Goal: Task Accomplishment & Management: Manage account settings

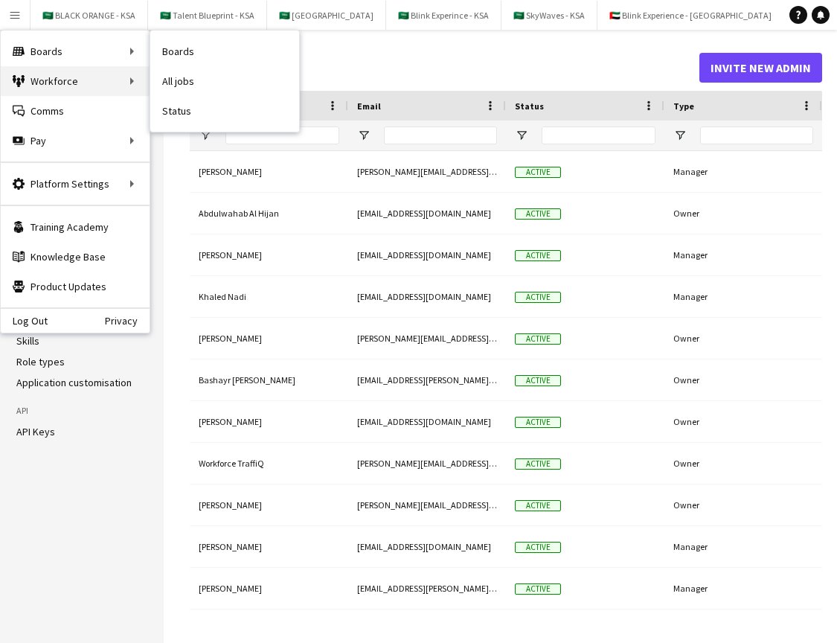
scroll to position [0, 53]
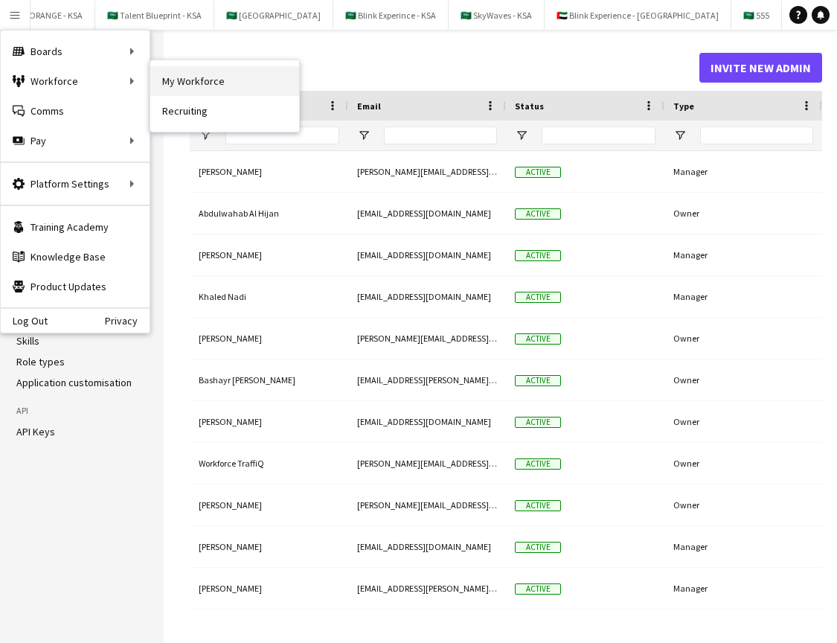
click at [199, 81] on link "My Workforce" at bounding box center [224, 81] width 149 height 30
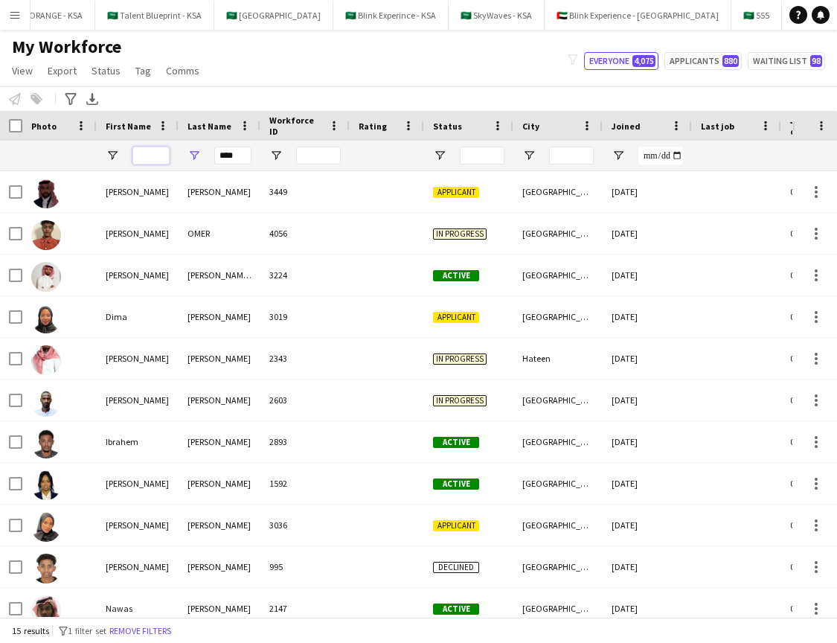
click at [148, 149] on input "First Name Filter Input" at bounding box center [150, 156] width 37 height 18
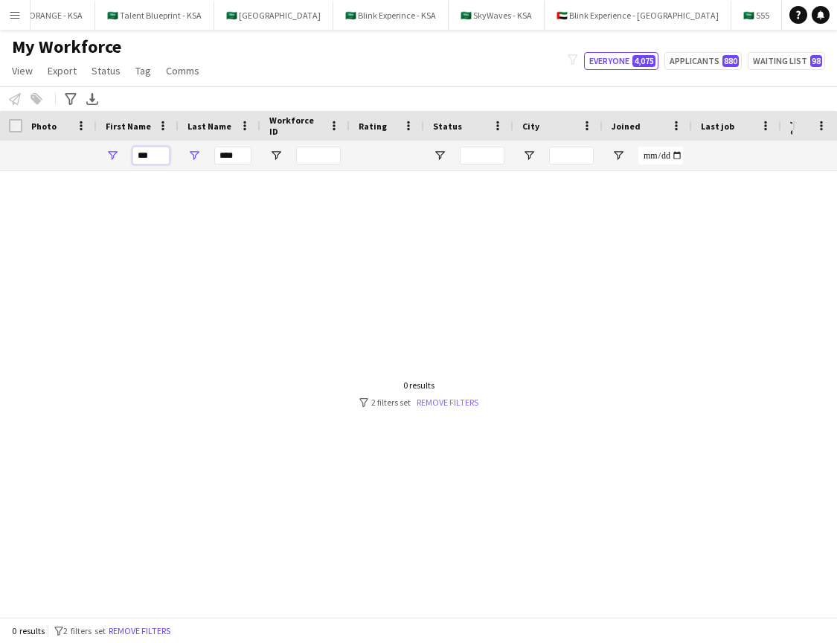
type input "***"
click at [463, 399] on link "Remove filters" at bounding box center [448, 401] width 62 height 11
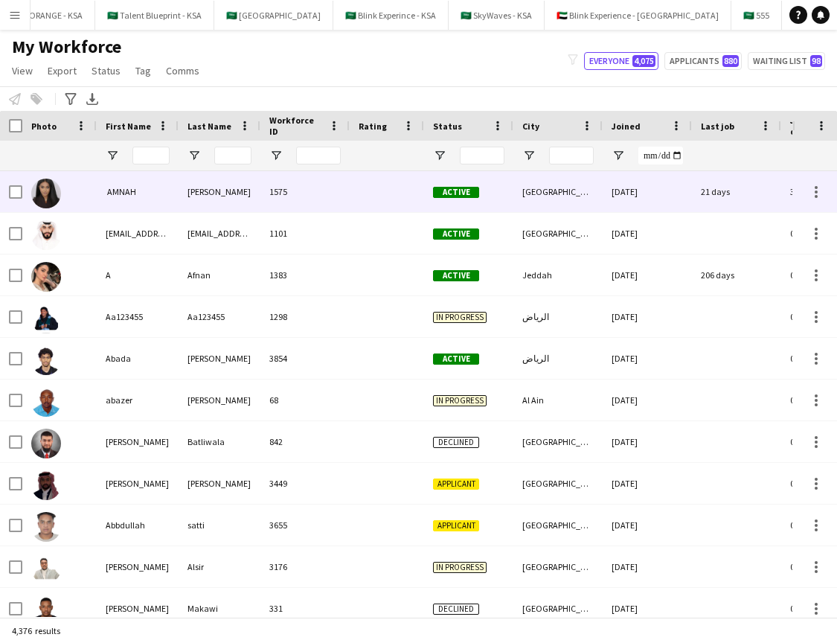
click at [141, 170] on div "Workforce Details First Name Last Name Workforce ID" at bounding box center [806, 141] width 1613 height 60
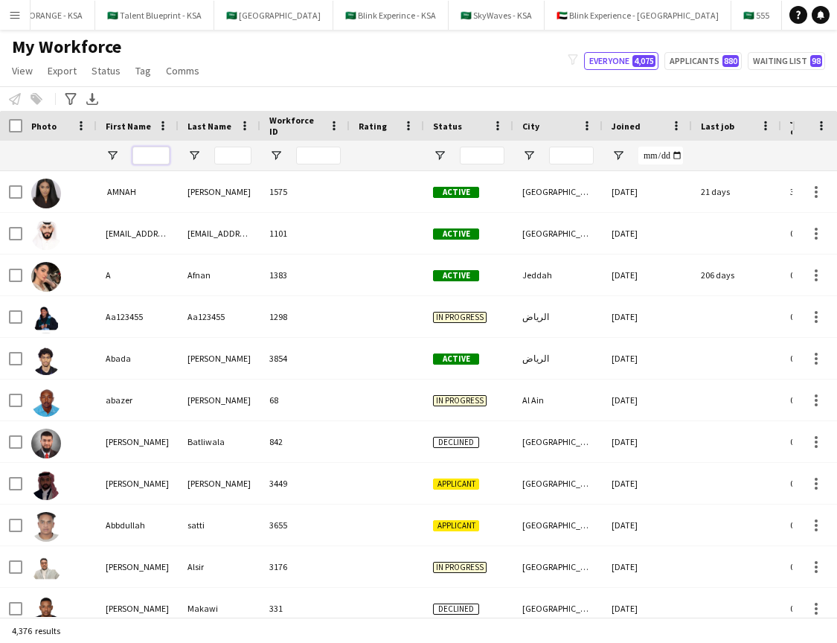
click at [141, 161] on input "First Name Filter Input" at bounding box center [150, 156] width 37 height 18
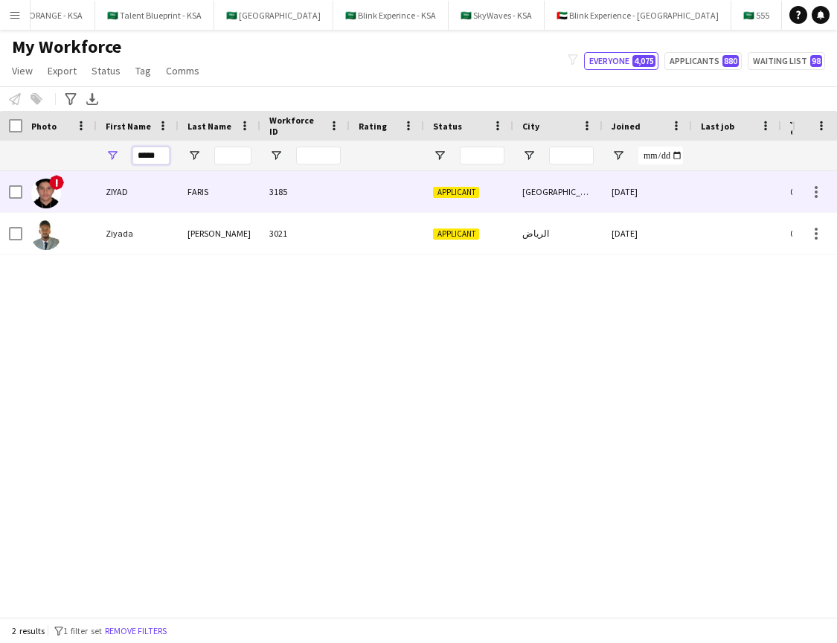
type input "*****"
click at [130, 196] on div "ZIYAD" at bounding box center [138, 191] width 82 height 41
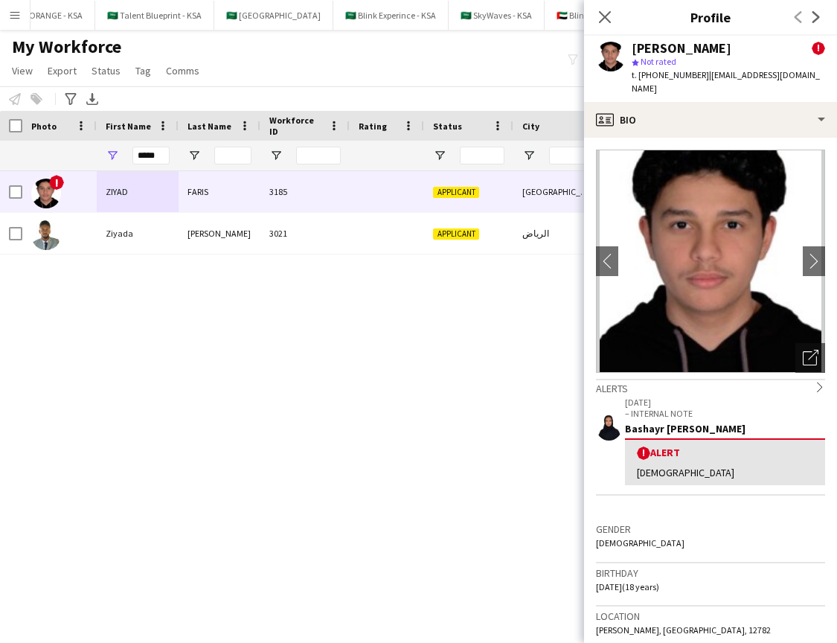
drag, startPoint x: 805, startPoint y: 75, endPoint x: 703, endPoint y: 77, distance: 101.9
click at [703, 77] on span "| [EMAIL_ADDRESS][DOMAIN_NAME]" at bounding box center [725, 81] width 188 height 25
copy span "[EMAIL_ADDRESS][DOMAIN_NAME]"
click at [603, 16] on icon at bounding box center [604, 17] width 14 height 14
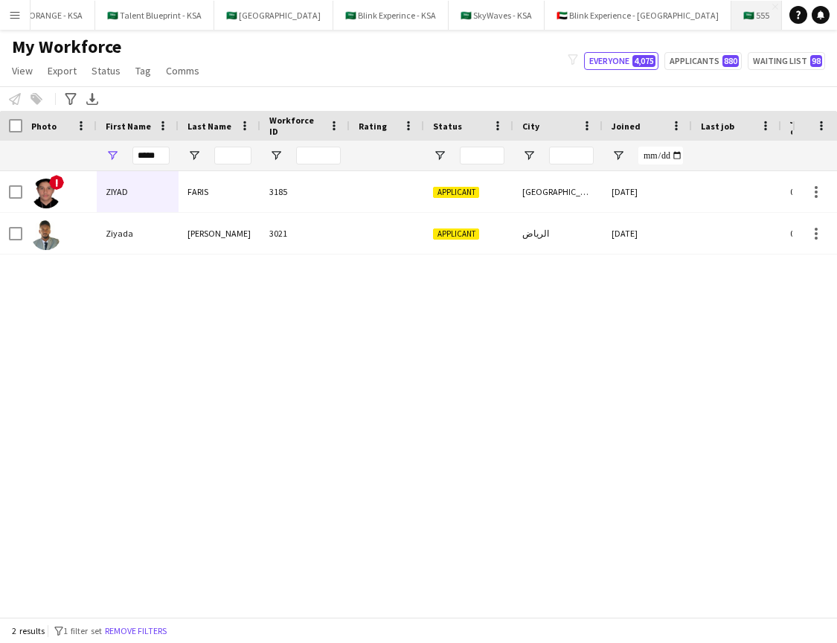
click at [731, 18] on button "🇸🇦 555 Close" at bounding box center [756, 15] width 51 height 29
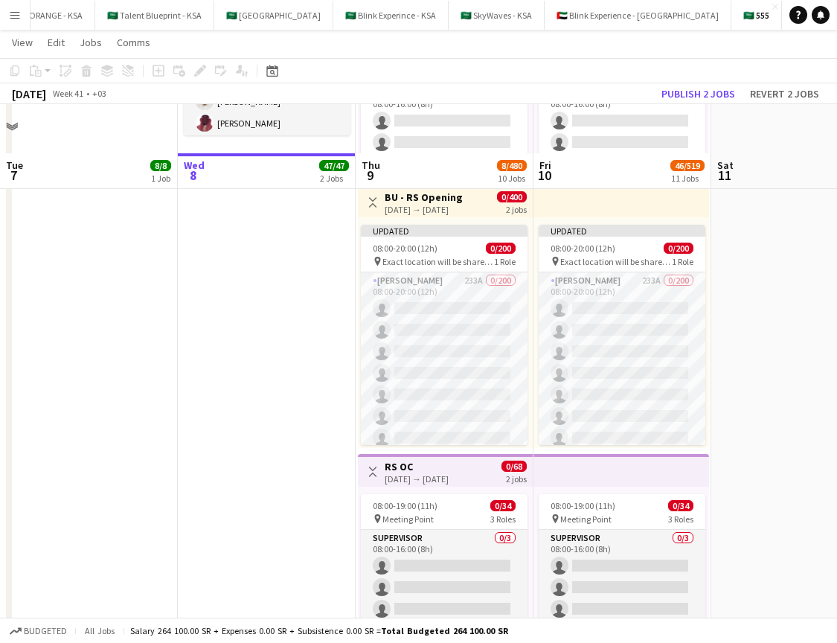
scroll to position [484, 0]
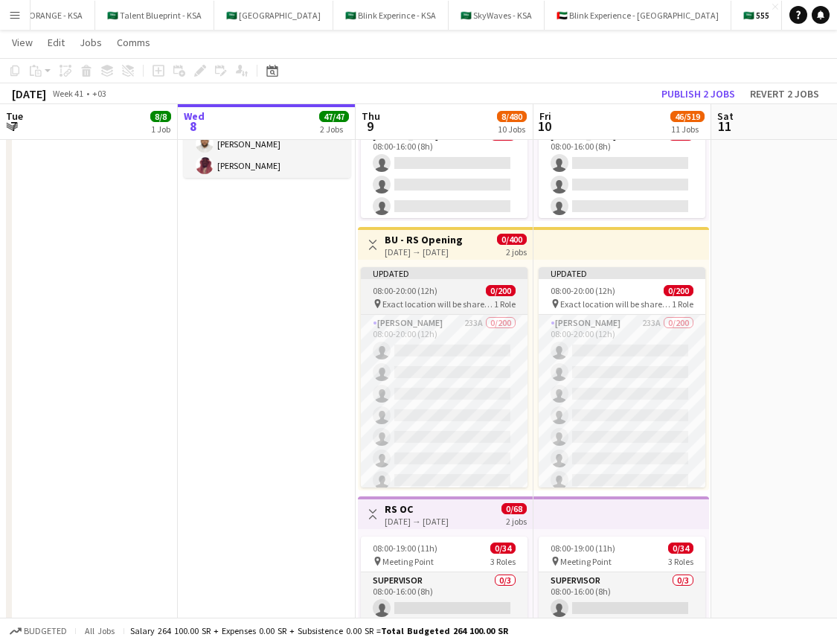
click at [444, 272] on div "Updated" at bounding box center [444, 273] width 167 height 12
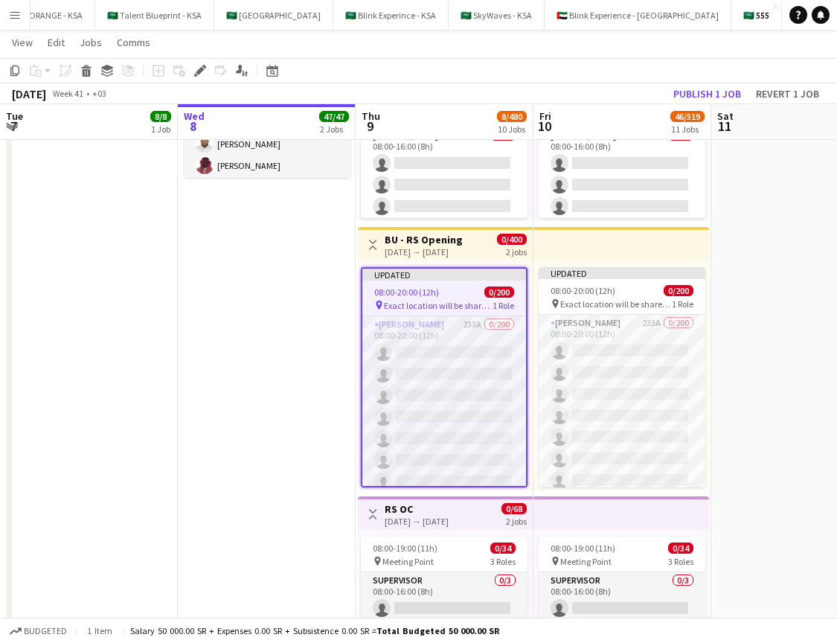
click at [578, 241] on app-top-bar at bounding box center [621, 243] width 176 height 33
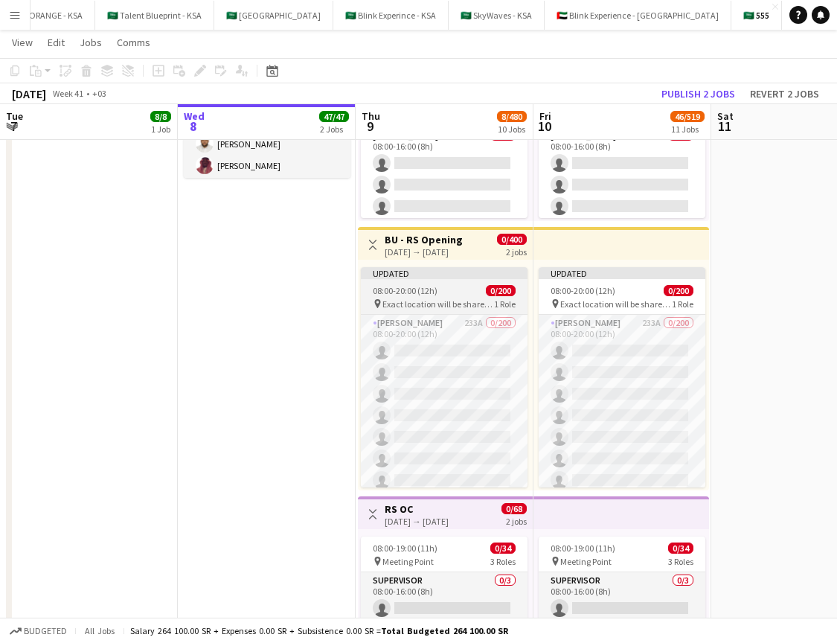
click at [417, 283] on app-job-card "Updated 08:00-20:00 (12h) 0/200 pin Exact location will be shared later 1 Role …" at bounding box center [444, 377] width 167 height 220
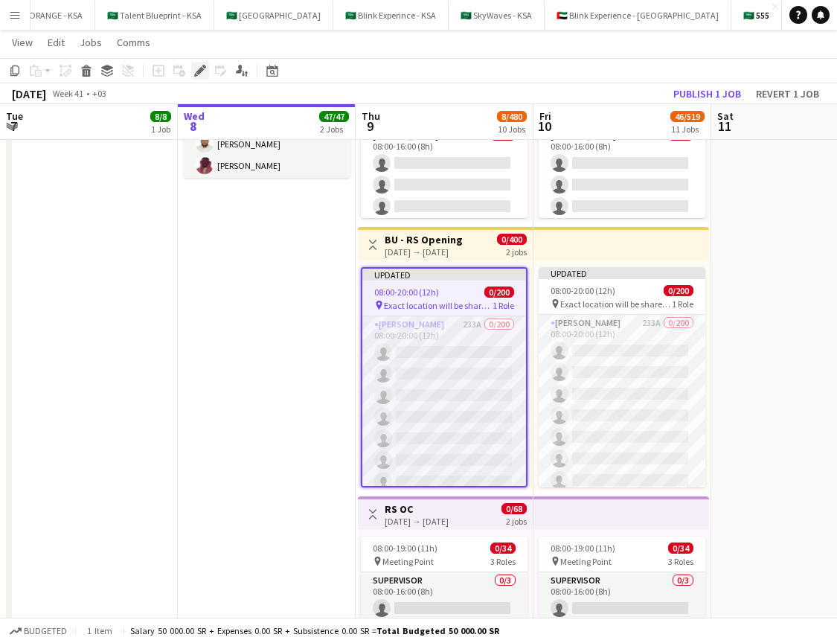
click at [203, 68] on icon at bounding box center [200, 71] width 8 height 8
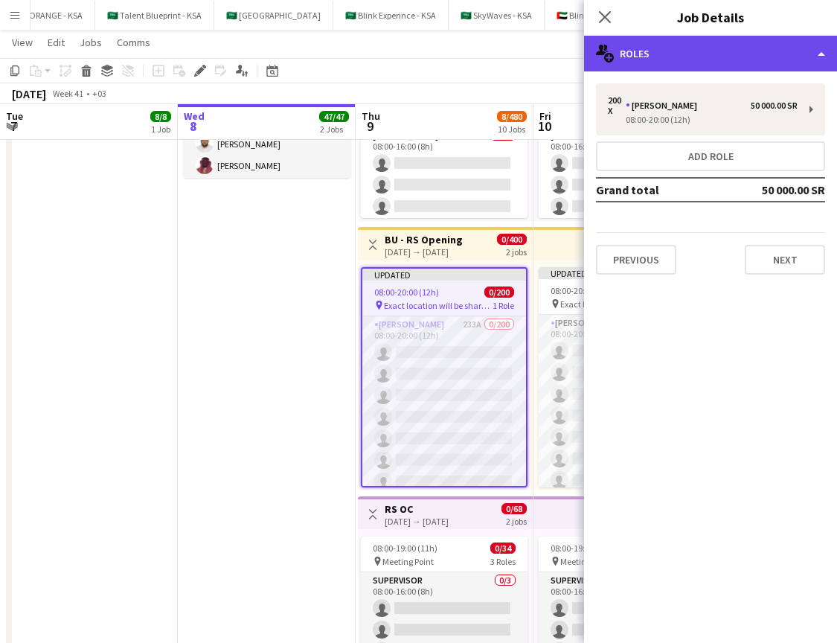
click at [727, 42] on div "multiple-users-add Roles" at bounding box center [710, 54] width 253 height 36
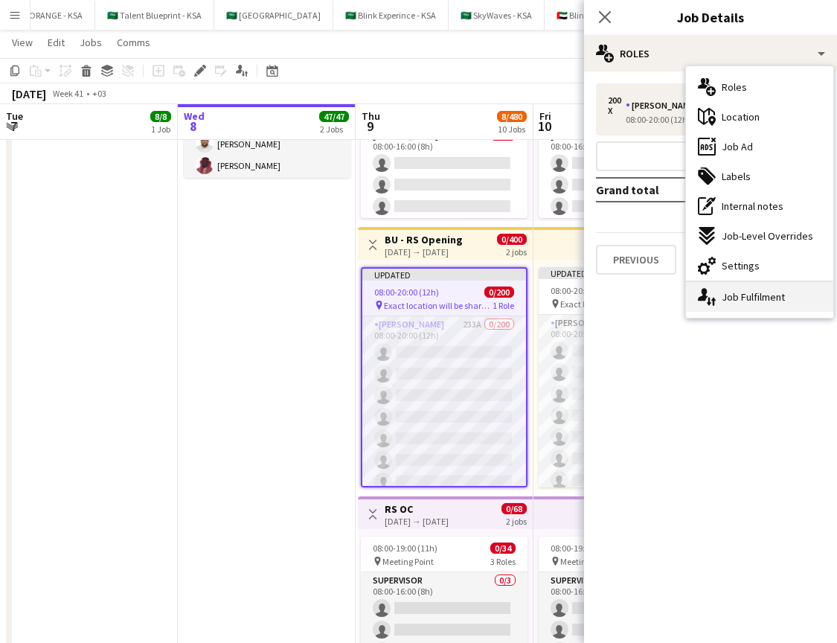
click at [716, 300] on div "single-neutral-actions-up-down Job Fulfilment" at bounding box center [759, 297] width 147 height 30
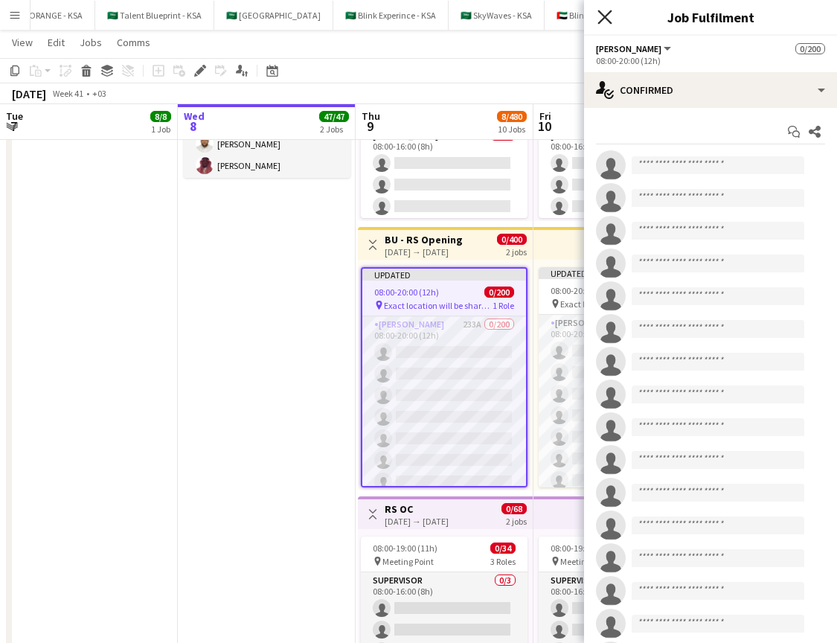
click at [607, 13] on icon "Close pop-in" at bounding box center [604, 17] width 14 height 14
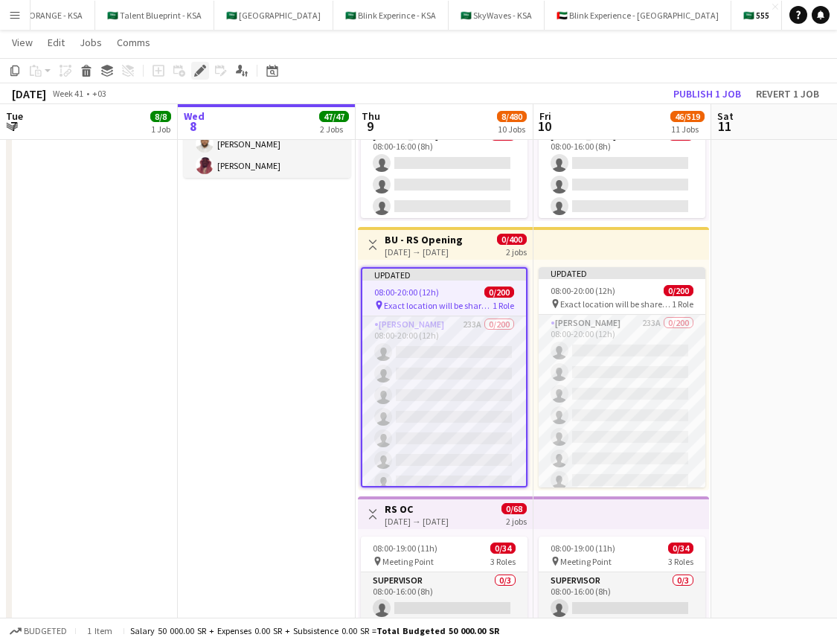
click at [201, 76] on icon "Edit" at bounding box center [200, 71] width 12 height 12
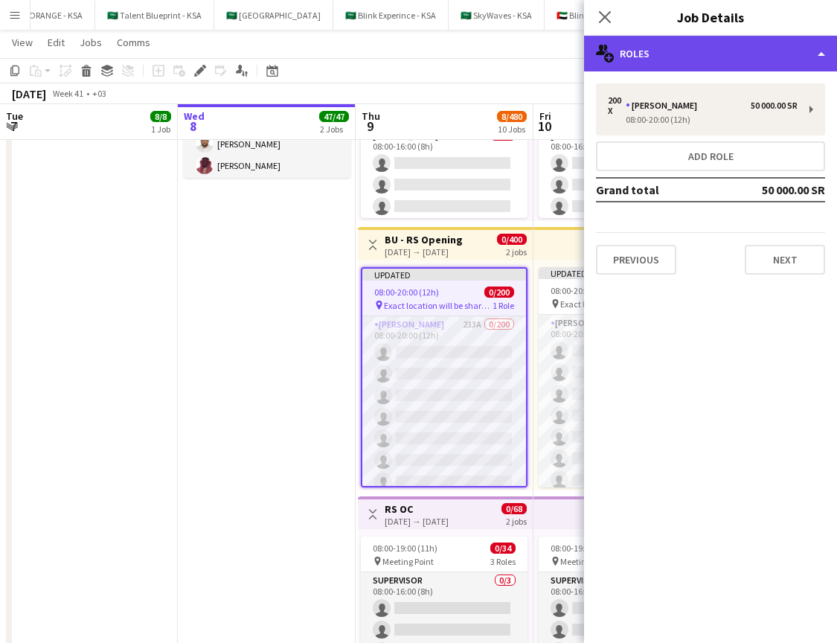
click at [695, 59] on div "multiple-users-add Roles" at bounding box center [710, 54] width 253 height 36
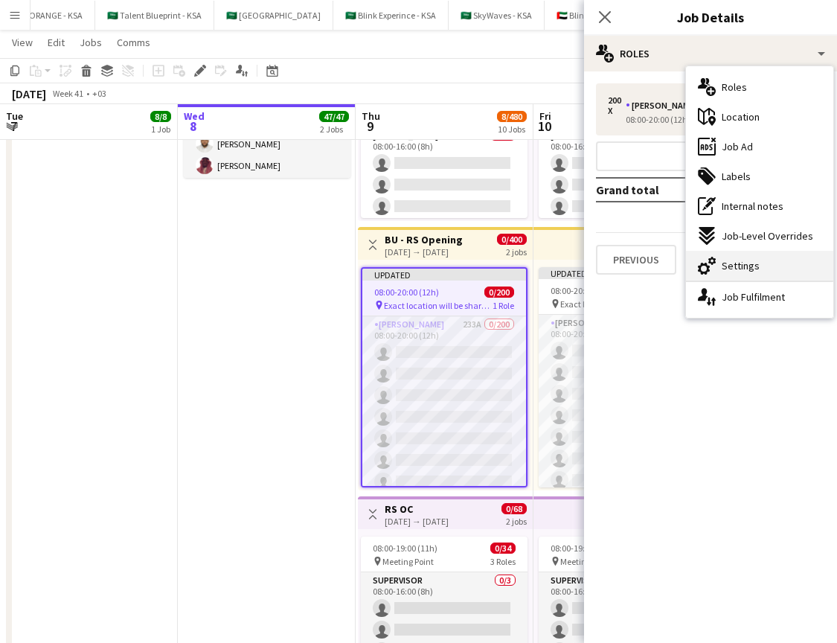
click at [719, 268] on div "cog-double-3 Settings" at bounding box center [759, 266] width 147 height 30
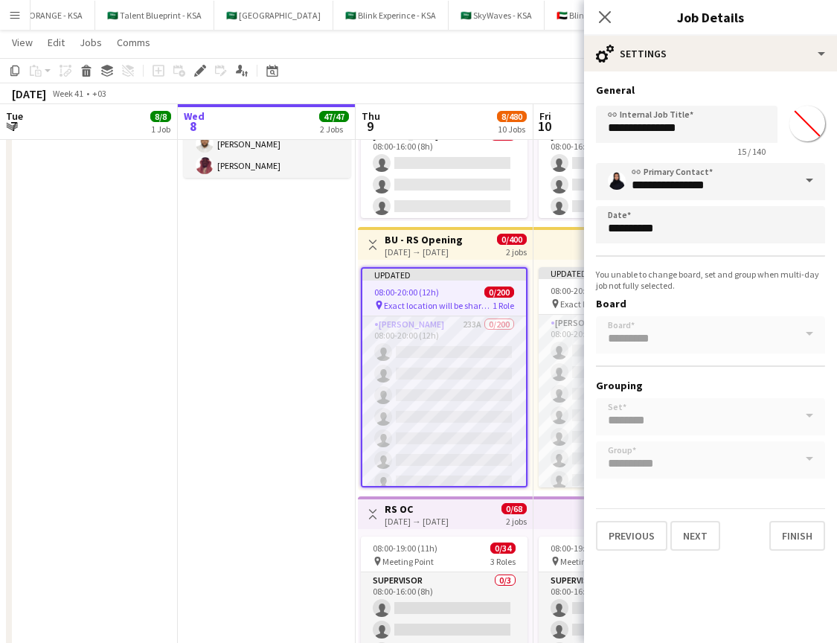
click at [808, 181] on span at bounding box center [809, 181] width 31 height 36
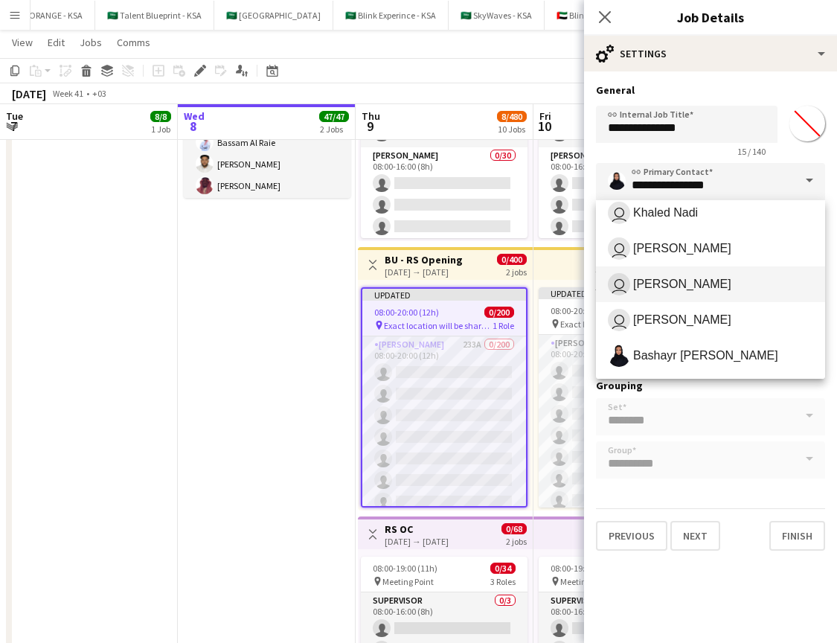
scroll to position [66, 0]
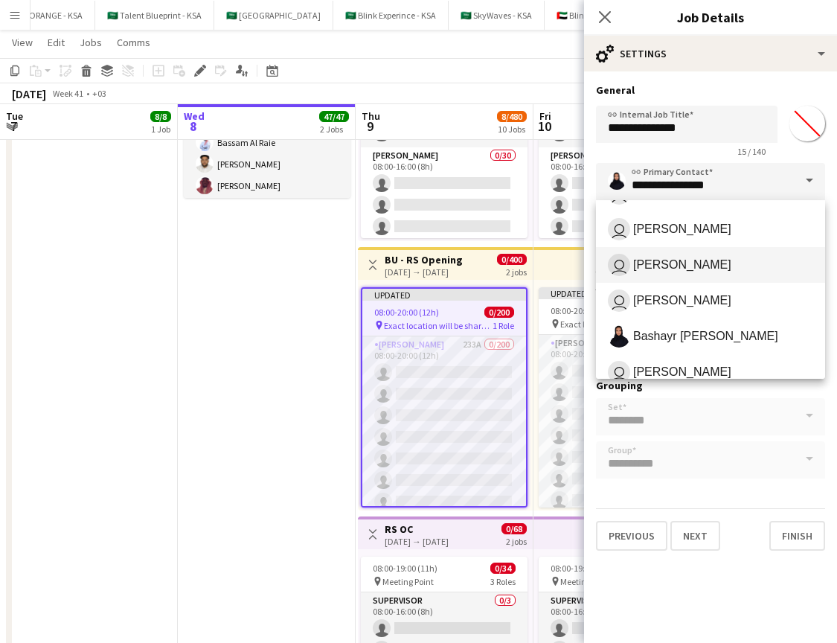
click at [718, 277] on mat-option "user Rwdah Balabid" at bounding box center [710, 265] width 229 height 36
type input "**********"
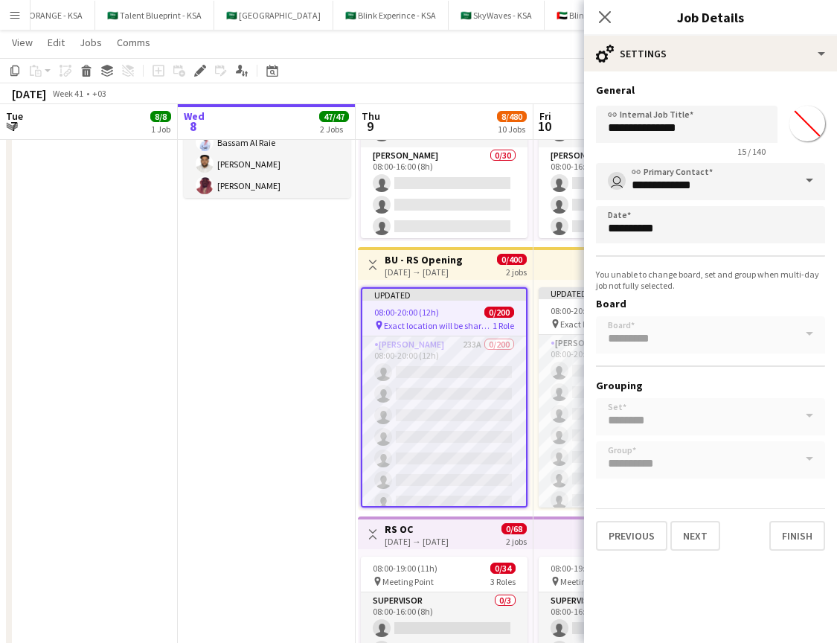
click at [804, 138] on input "*******" at bounding box center [807, 124] width 54 height 54
click at [800, 83] on h3 "General" at bounding box center [710, 89] width 229 height 13
click at [809, 135] on input "*******" at bounding box center [807, 124] width 54 height 54
click at [819, 87] on h3 "General" at bounding box center [710, 89] width 229 height 13
click at [776, 536] on button "Finish" at bounding box center [797, 536] width 56 height 30
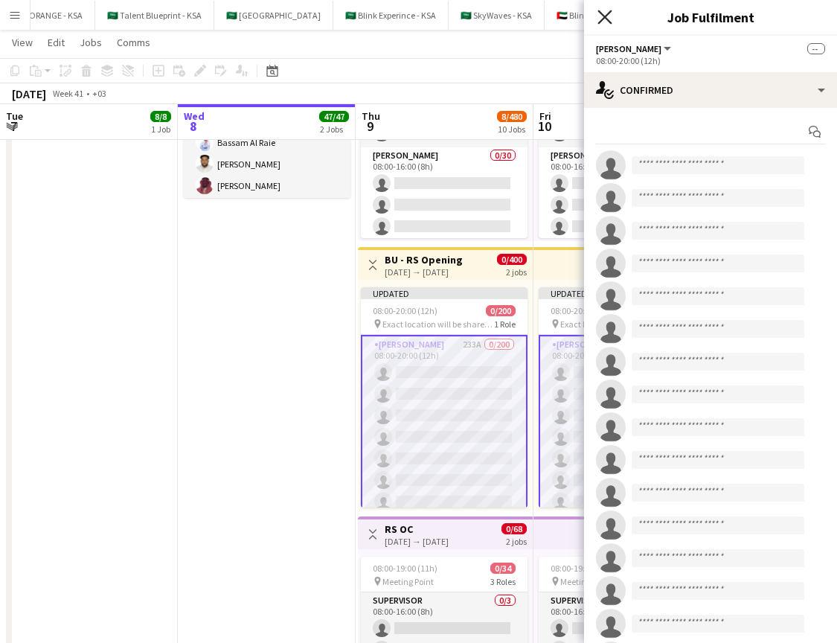
click at [611, 12] on icon at bounding box center [604, 17] width 14 height 14
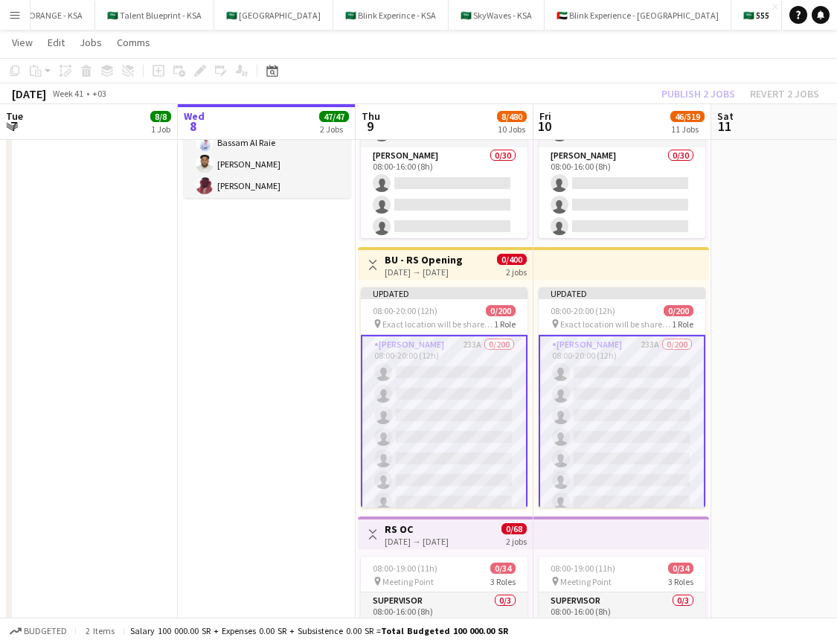
click at [453, 264] on h3 "BU - RS Opening" at bounding box center [424, 259] width 78 height 13
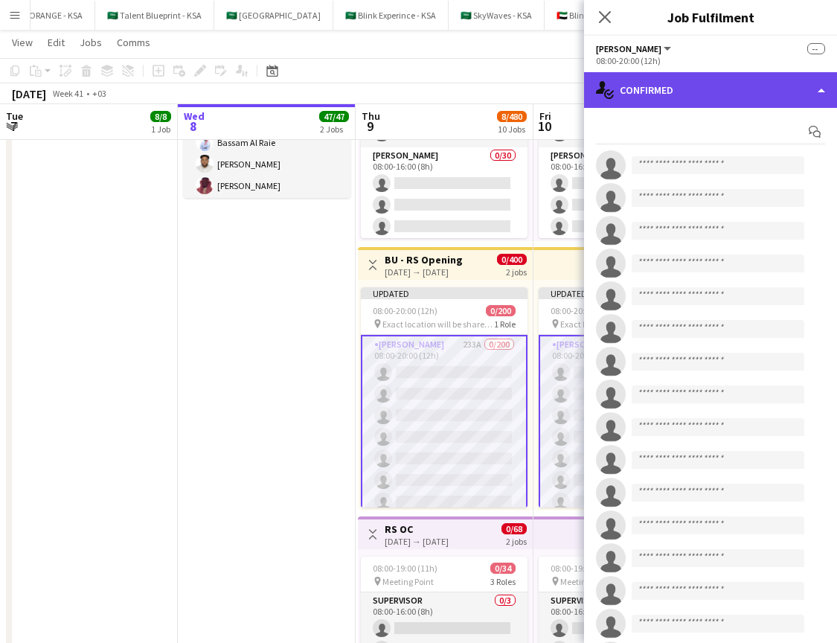
click at [725, 91] on div "single-neutral-actions-check-2 Confirmed" at bounding box center [710, 90] width 253 height 36
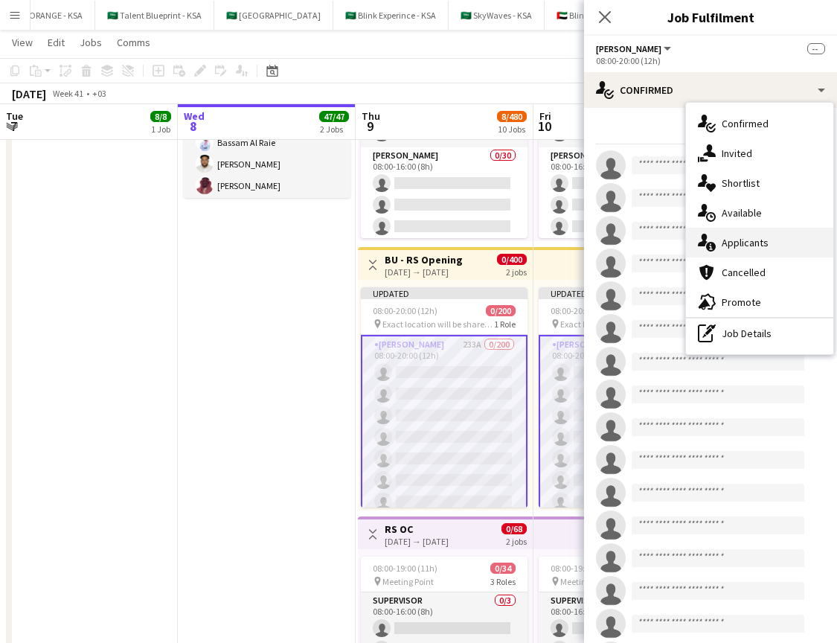
click at [720, 240] on div "single-neutral-actions-information Applicants" at bounding box center [759, 243] width 147 height 30
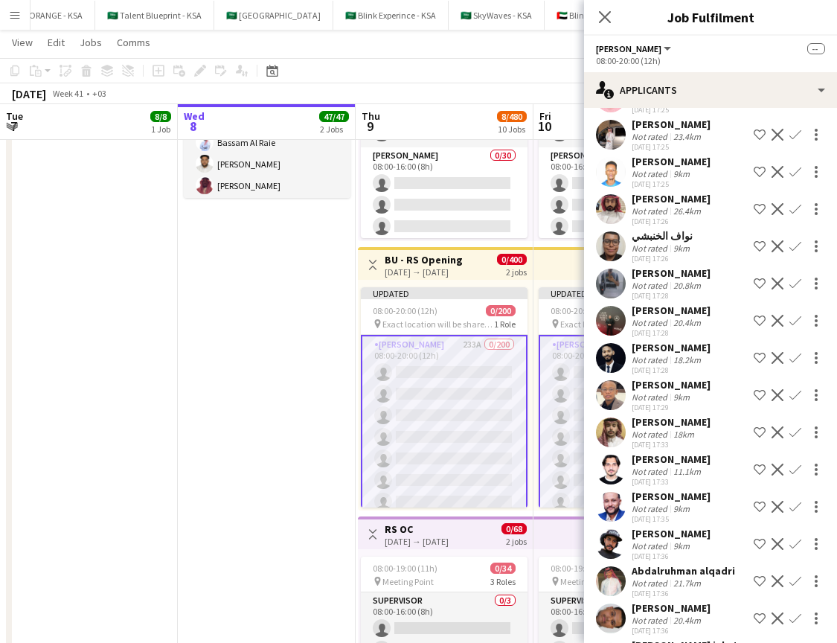
scroll to position [541, 0]
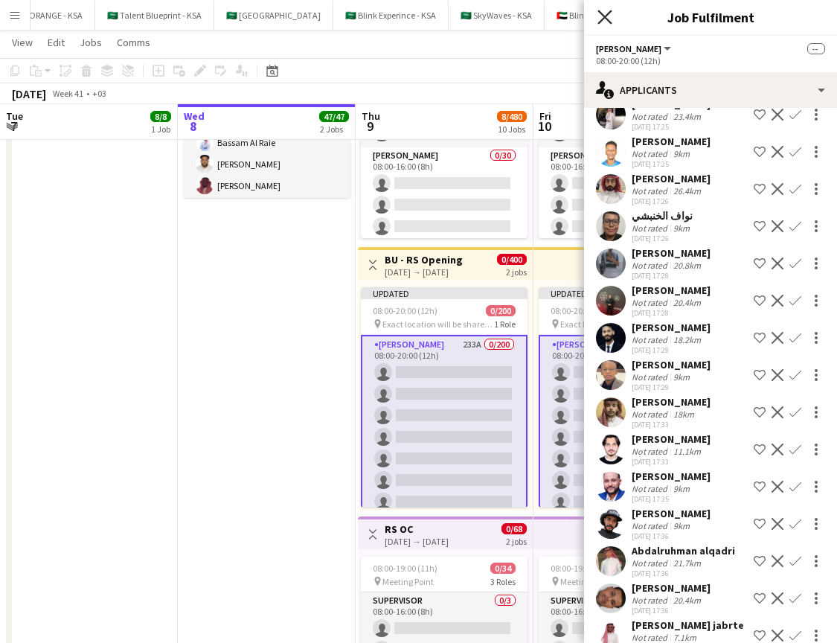
click at [601, 19] on icon "Close pop-in" at bounding box center [604, 17] width 14 height 14
